Goal: Task Accomplishment & Management: Use online tool/utility

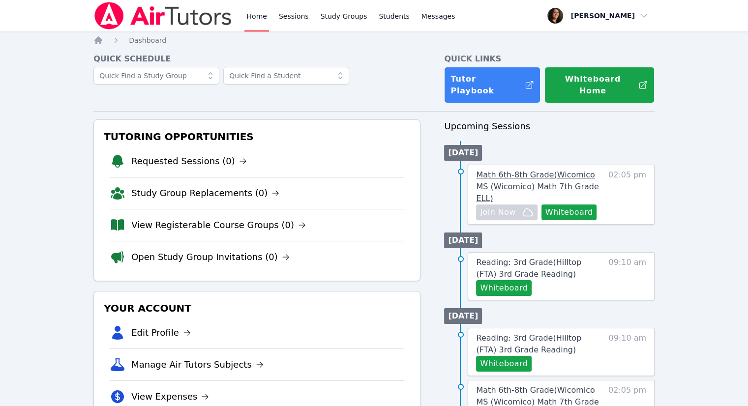
click at [557, 170] on span "Math 6th-8th Grade ( Wicomico MS (Wicomico) Math 7th Grade ELL )" at bounding box center [537, 186] width 122 height 33
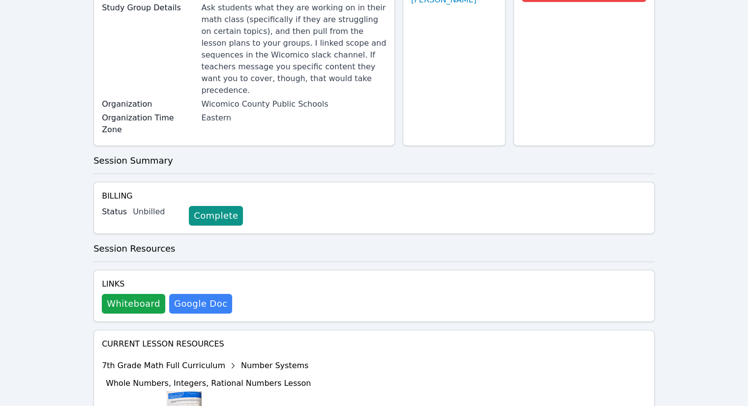
scroll to position [148, 0]
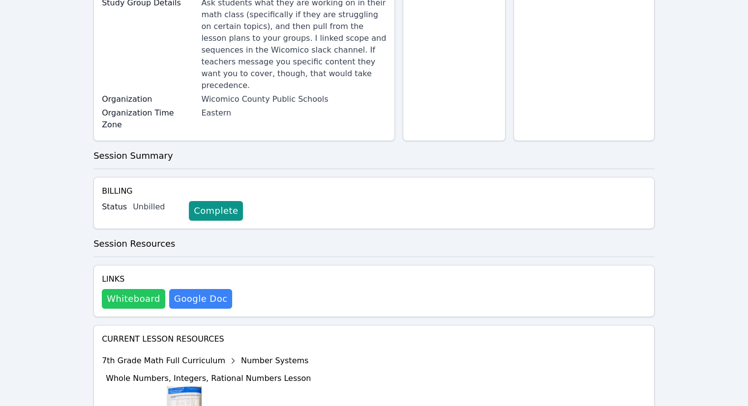
click at [136, 289] on button "Whiteboard" at bounding box center [133, 299] width 63 height 20
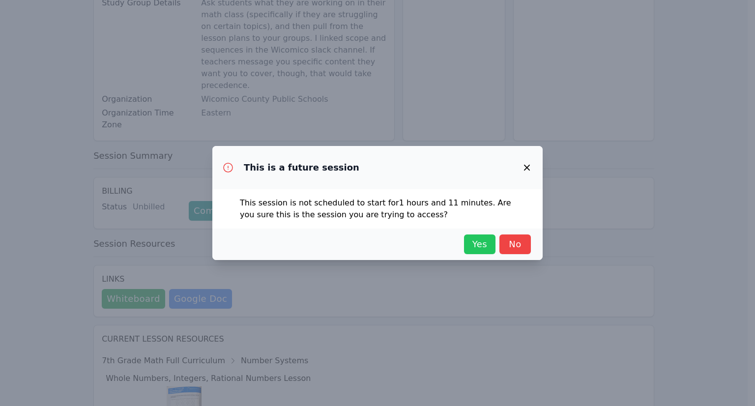
click at [482, 247] on span "Yes" at bounding box center [480, 245] width 22 height 14
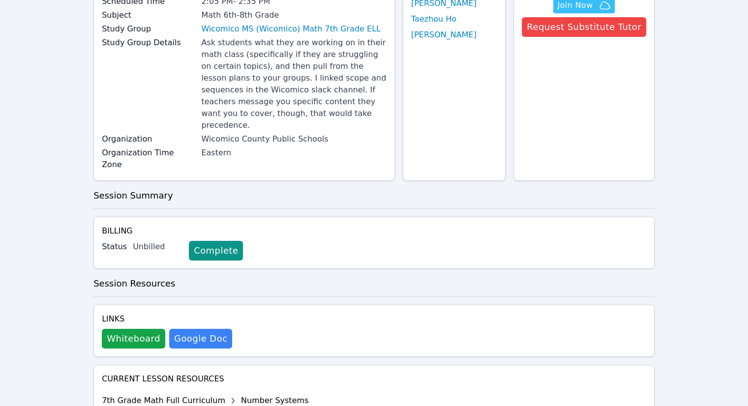
scroll to position [0, 0]
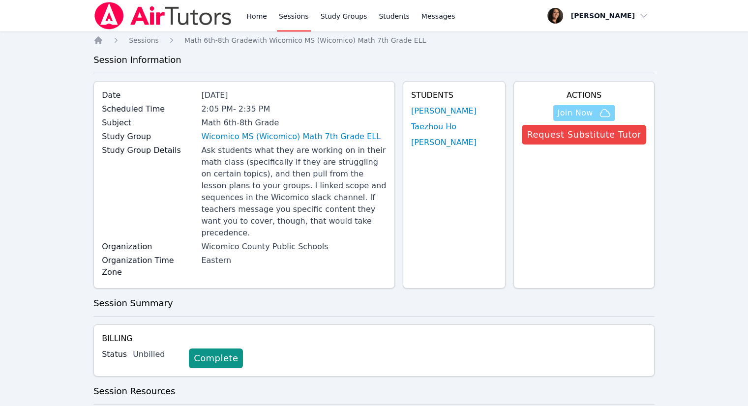
click at [573, 110] on span "Join Now" at bounding box center [574, 113] width 35 height 12
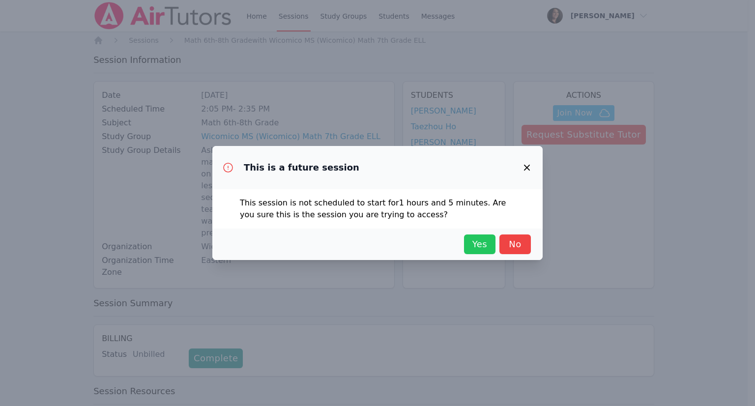
click at [475, 242] on span "Yes" at bounding box center [480, 245] width 22 height 14
